Goal: Information Seeking & Learning: Learn about a topic

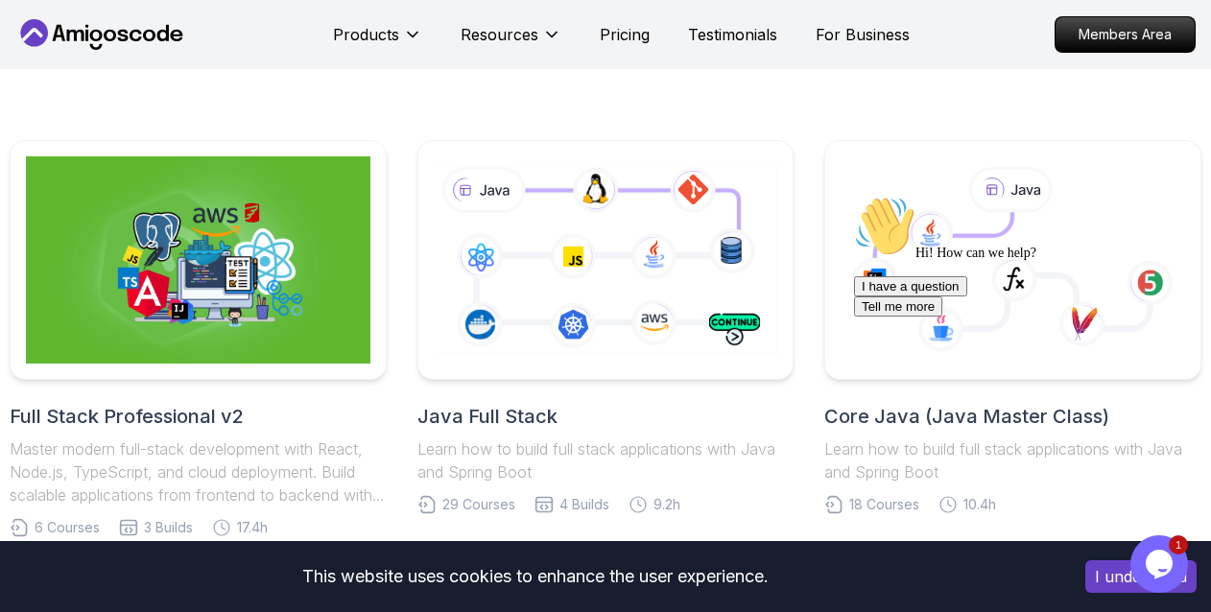
scroll to position [480, 0]
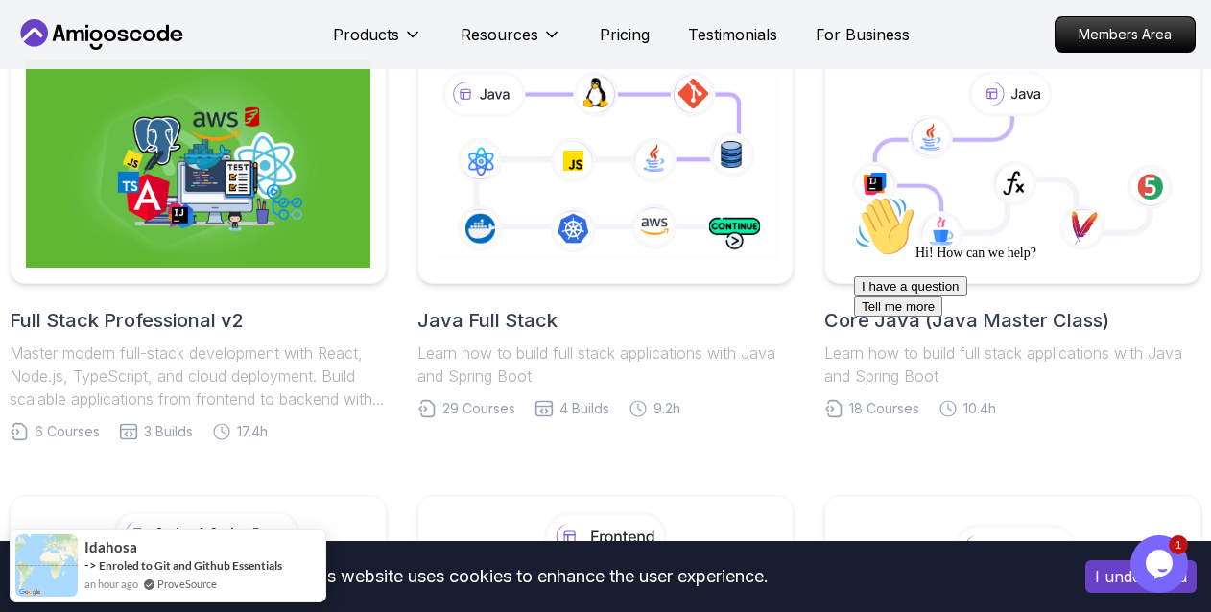
click at [574, 316] on h2 "Java Full Stack" at bounding box center [605, 320] width 377 height 27
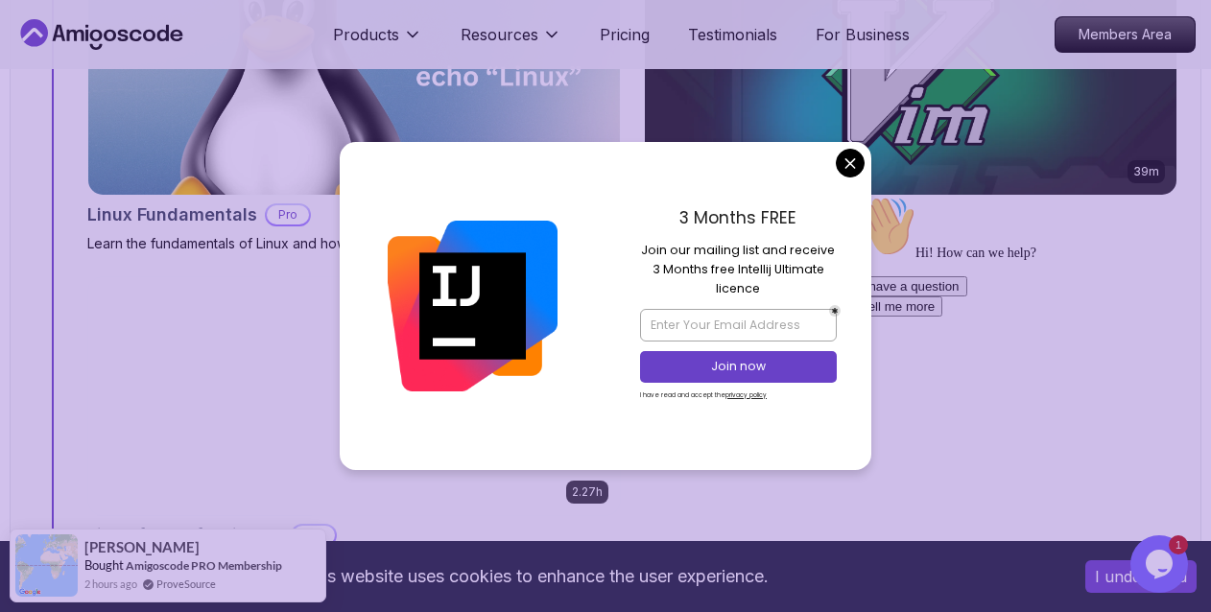
scroll to position [1440, 0]
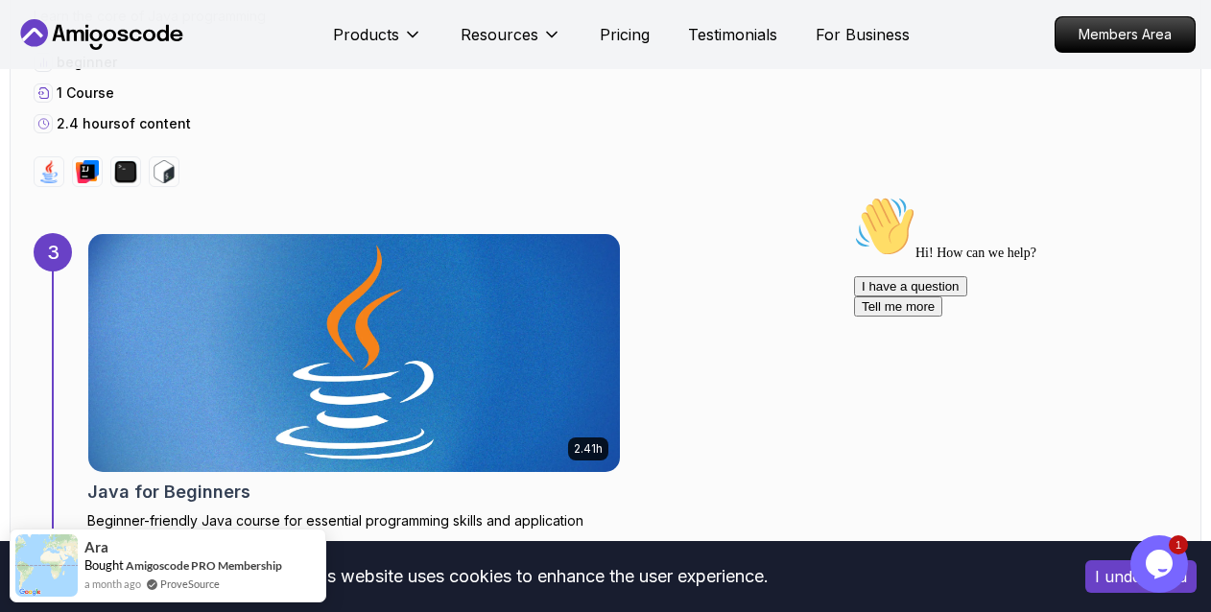
scroll to position [2879, 0]
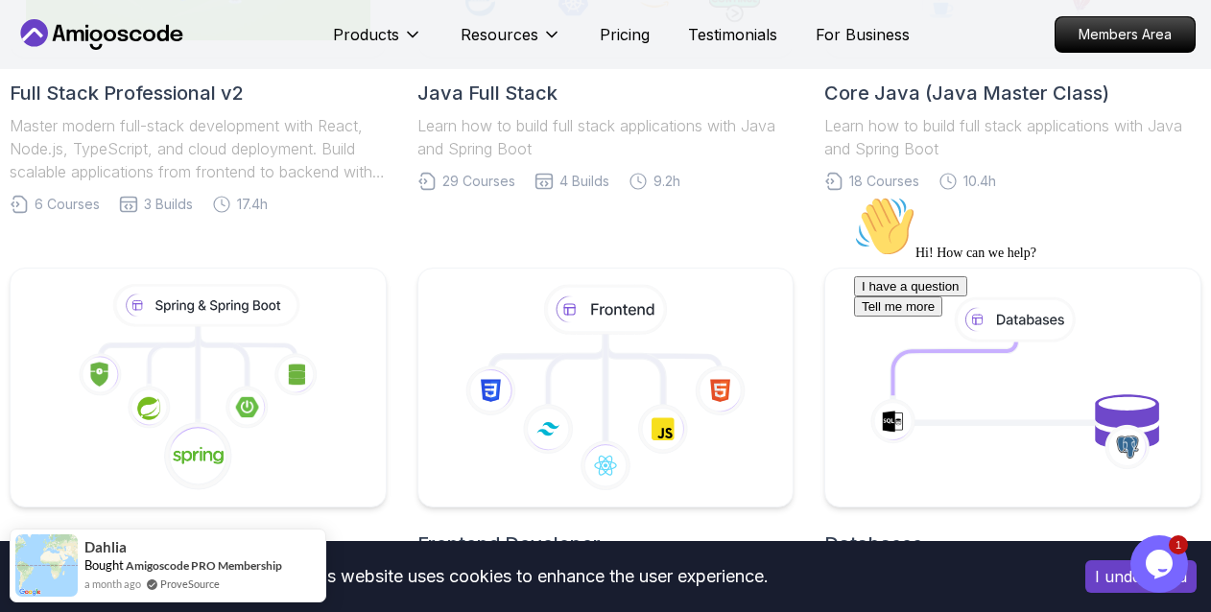
scroll to position [803, 0]
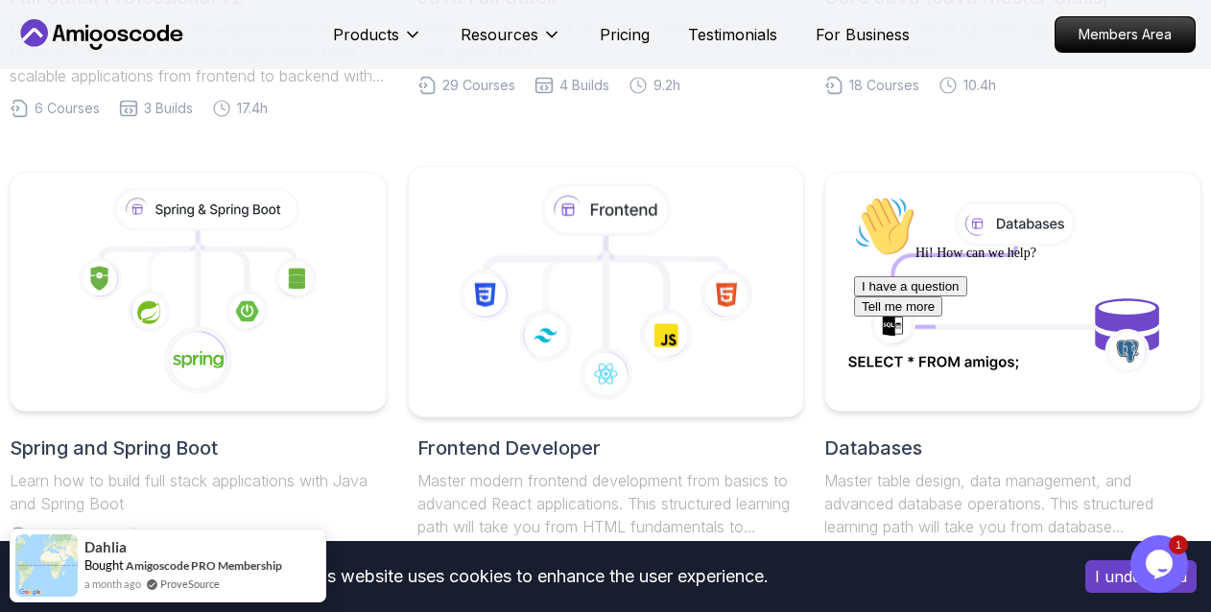
click at [655, 319] on icon at bounding box center [666, 336] width 54 height 54
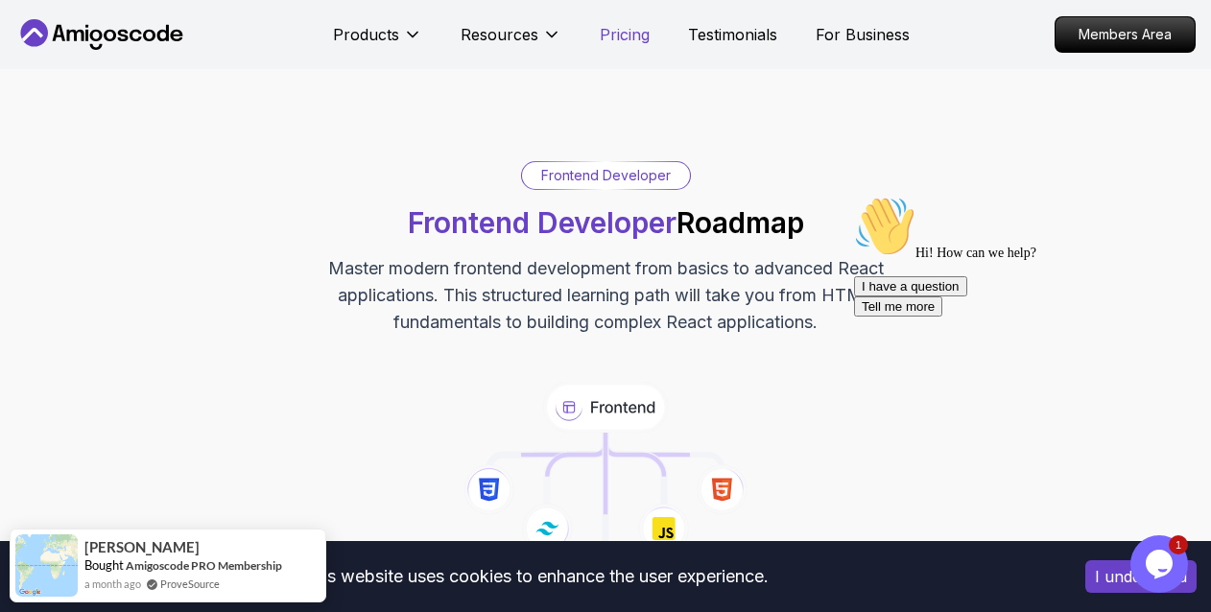
click at [622, 36] on p "Pricing" at bounding box center [625, 34] width 50 height 23
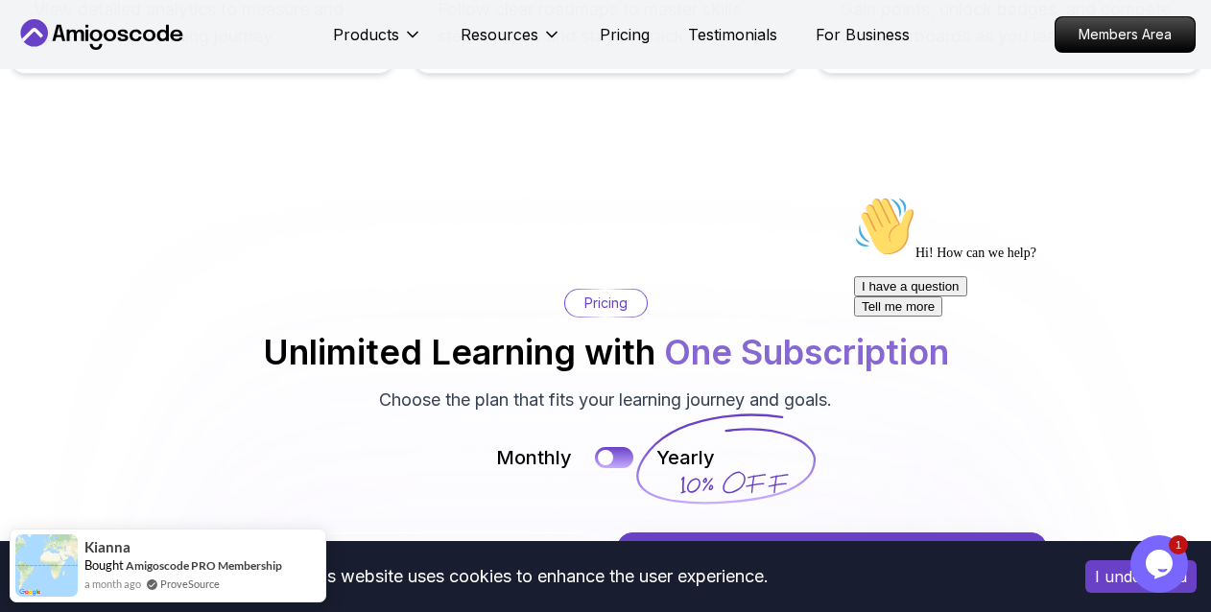
scroll to position [3971, 0]
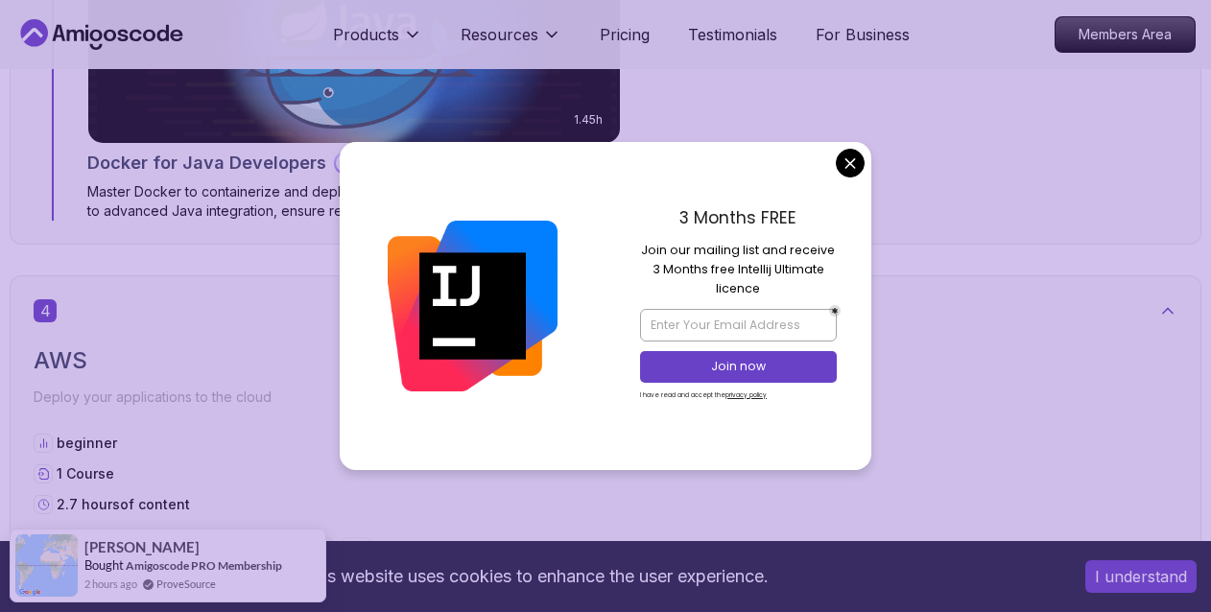
scroll to position [2975, 0]
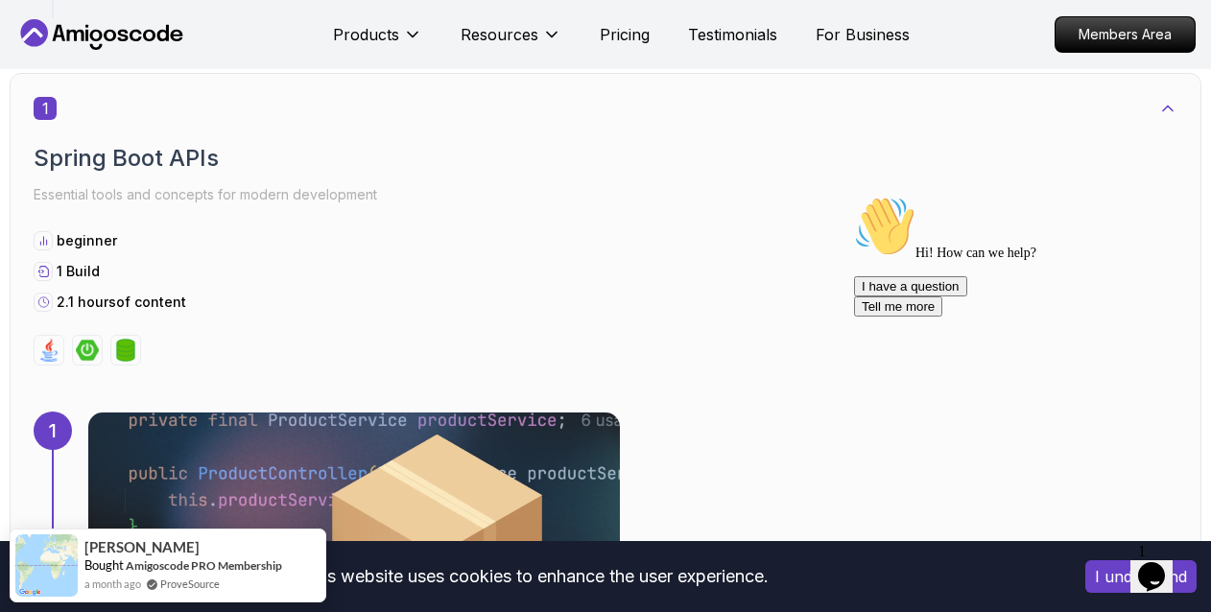
scroll to position [1248, 0]
